Goal: Obtain resource: Obtain resource

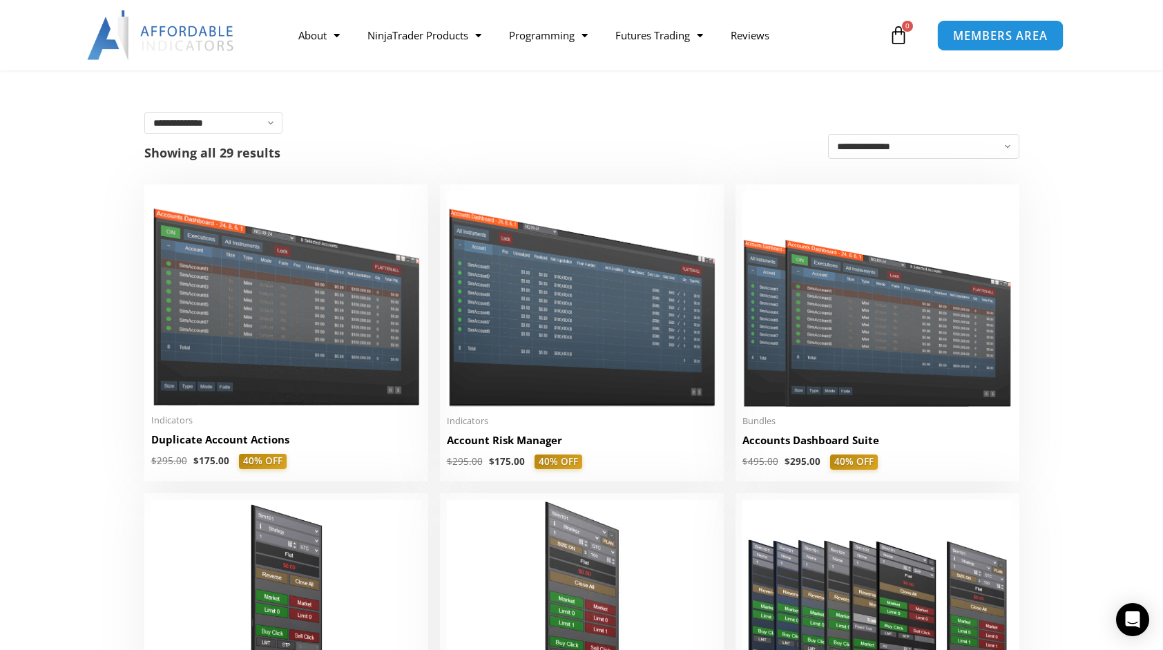
drag, startPoint x: 0, startPoint y: 0, endPoint x: 1004, endPoint y: 37, distance: 1004.5
click at [1004, 37] on span "MEMBERS AREA" at bounding box center [1000, 36] width 95 height 12
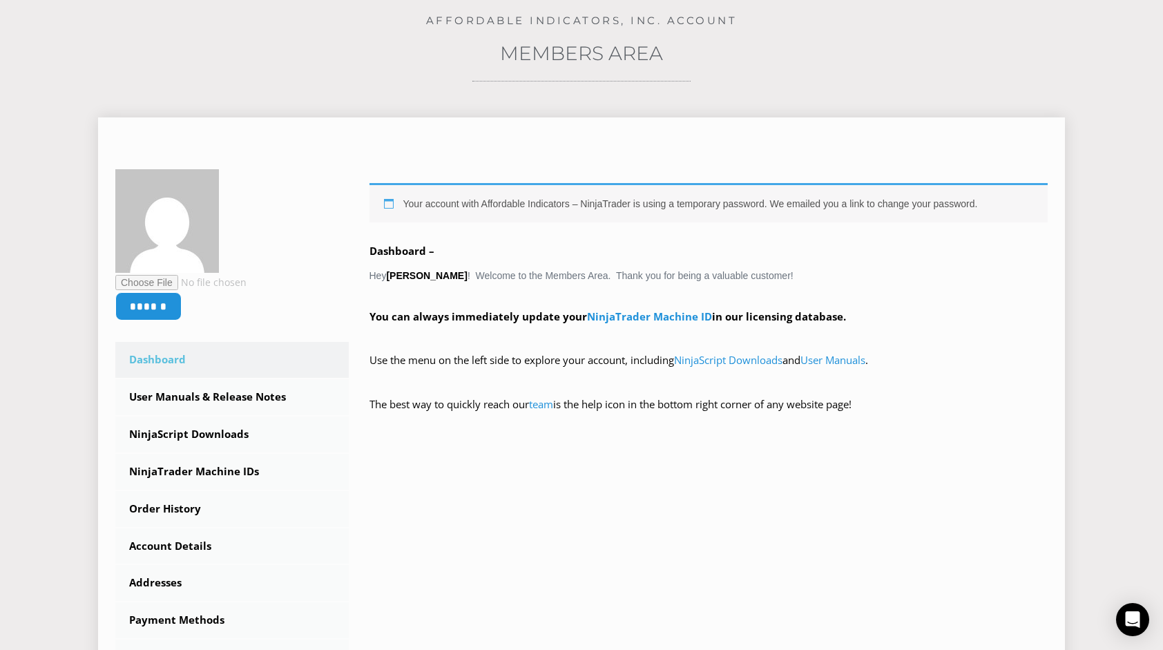
scroll to position [207, 0]
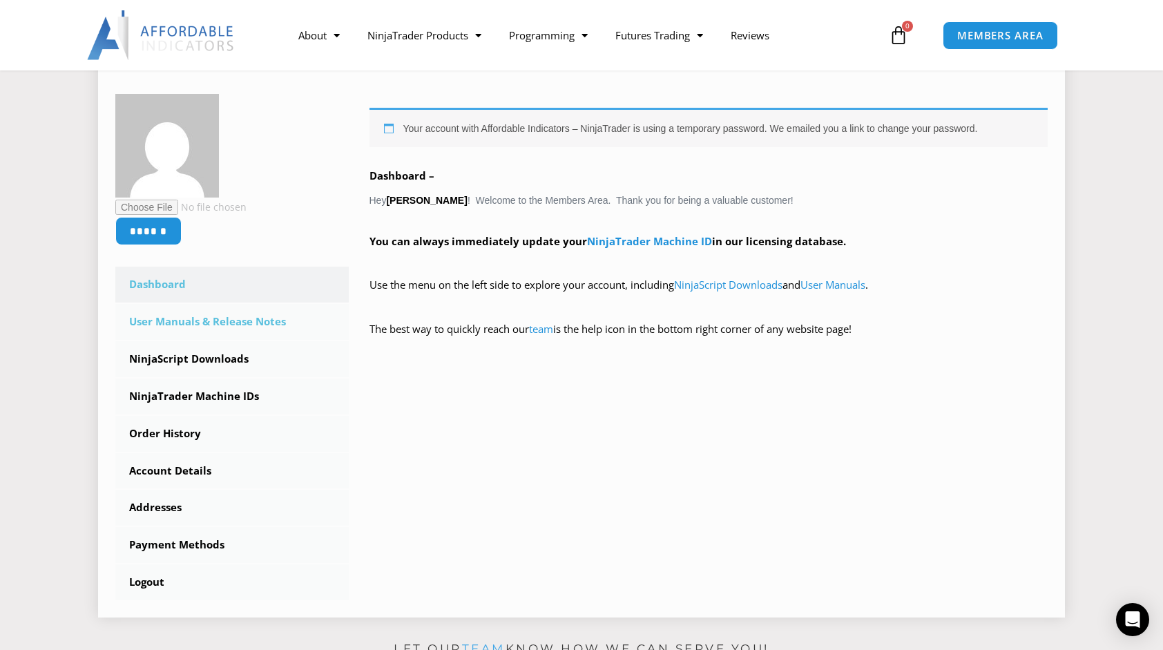
click at [267, 318] on link "User Manuals & Release Notes" at bounding box center [231, 322] width 233 height 36
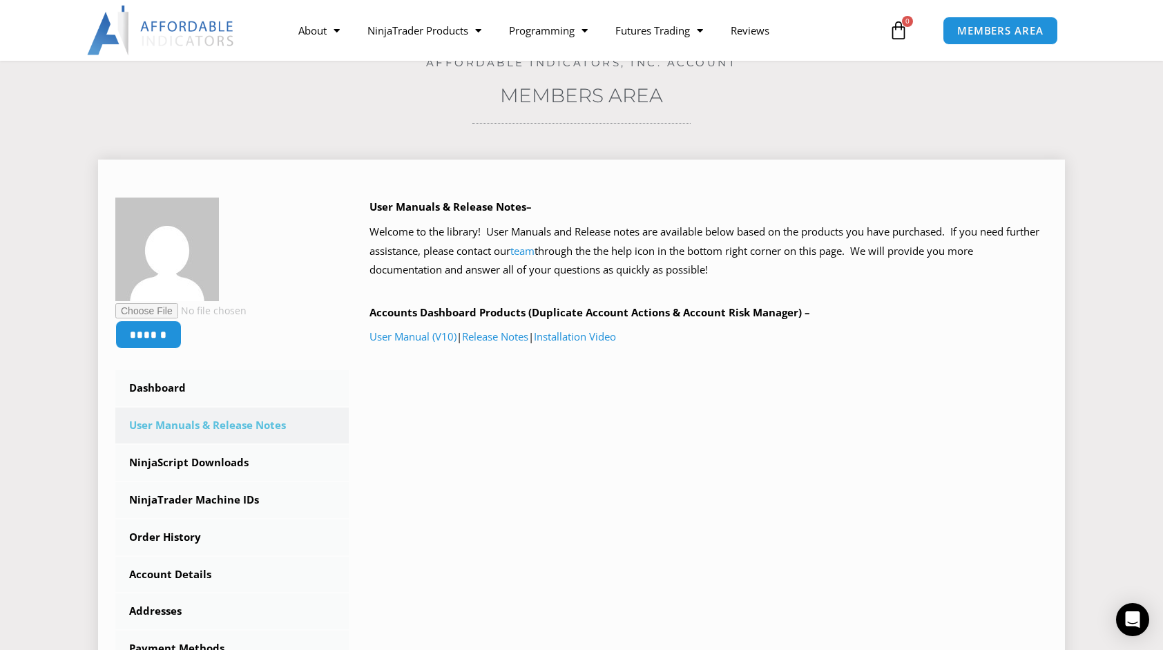
scroll to position [138, 0]
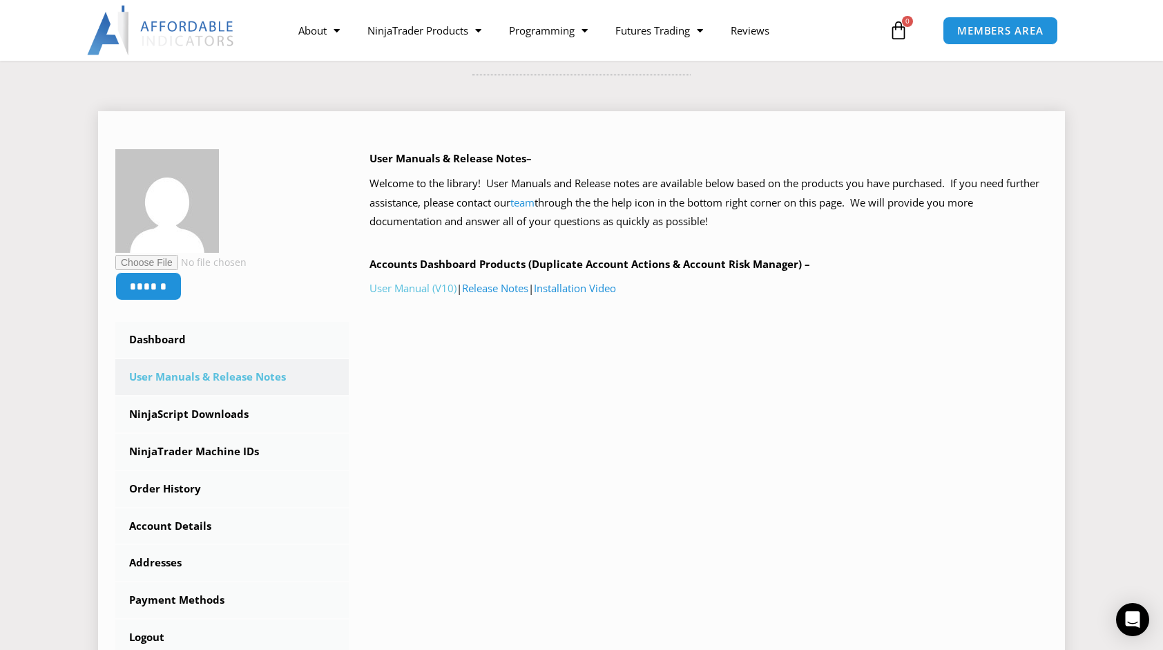
click at [413, 285] on link "User Manual (V10)" at bounding box center [412, 288] width 87 height 14
